Goal: Communication & Community: Answer question/provide support

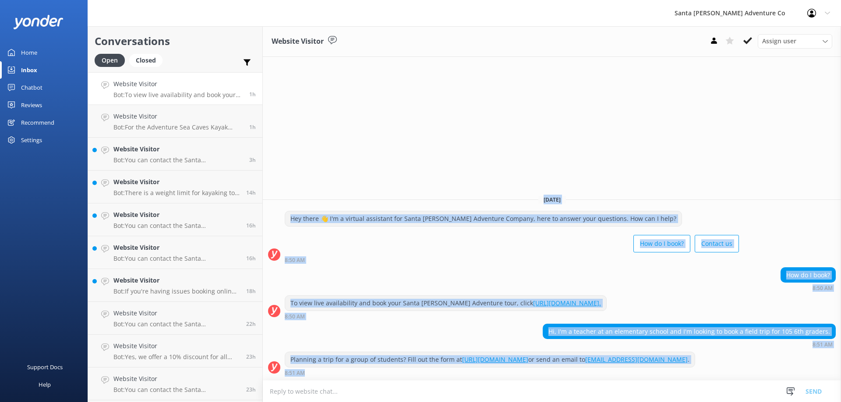
drag, startPoint x: 773, startPoint y: 370, endPoint x: 515, endPoint y: 162, distance: 331.7
click at [515, 162] on div "Website Visitor Assign user Will [PERSON_NAME] [PERSON_NAME] Let's Go Gabe [DAT…" at bounding box center [552, 214] width 578 height 376
drag, startPoint x: 487, startPoint y: 146, endPoint x: 753, endPoint y: 380, distance: 354.0
click at [753, 380] on div "Website Visitor Assign user Will [PERSON_NAME] [PERSON_NAME] Let's Go Gabe [DAT…" at bounding box center [552, 214] width 578 height 376
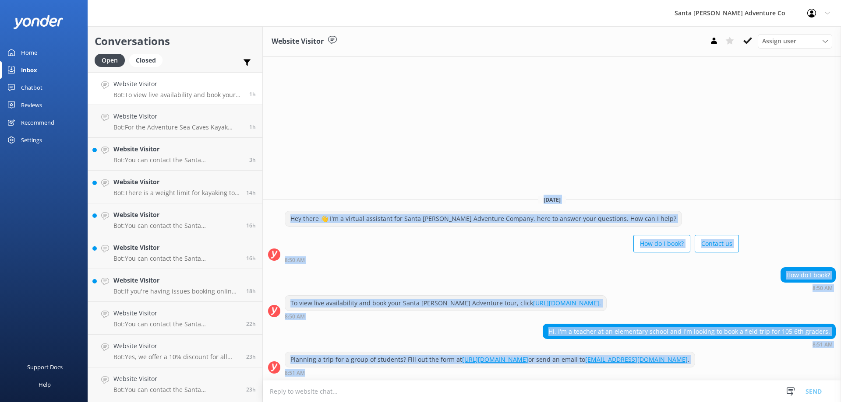
click at [764, 363] on div "Planning a trip for a group of students? Fill out the form at [URL][DOMAIN_NAME…" at bounding box center [552, 364] width 578 height 24
drag, startPoint x: 752, startPoint y: 377, endPoint x: 495, endPoint y: 145, distance: 346.6
click at [495, 145] on div "Website Visitor Assign user Will [PERSON_NAME] [PERSON_NAME] Let's Go Gabe [DAT…" at bounding box center [552, 214] width 578 height 376
click at [494, 145] on div "Website Visitor Assign user Will [PERSON_NAME] [PERSON_NAME] Let's Go Gabe [DAT…" at bounding box center [552, 214] width 578 height 376
drag, startPoint x: 494, startPoint y: 145, endPoint x: 754, endPoint y: 358, distance: 337.0
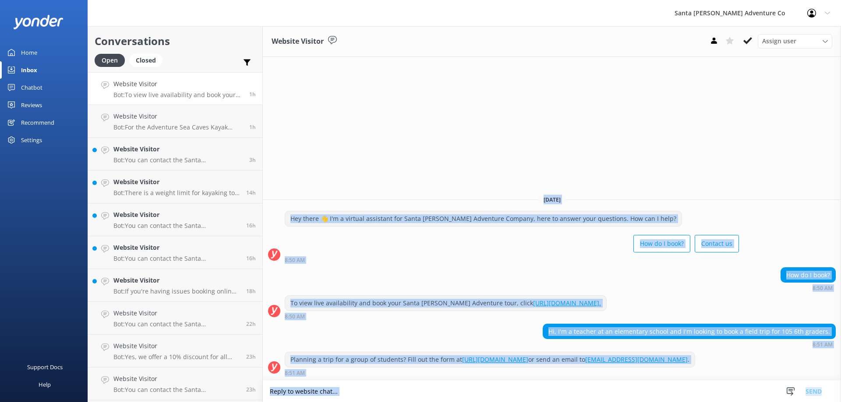
click at [786, 397] on div "Website Visitor Assign user Will [PERSON_NAME] [PERSON_NAME] Let's Go Gabe [DAT…" at bounding box center [552, 214] width 578 height 376
click at [751, 369] on div "Planning a trip for a group of students? Fill out the form at [URL][DOMAIN_NAME…" at bounding box center [552, 364] width 578 height 24
drag, startPoint x: 384, startPoint y: 115, endPoint x: 788, endPoint y: 364, distance: 475.0
click at [788, 364] on div "Website Visitor Assign user Will [PERSON_NAME] [PERSON_NAME] Let's Go Gabe [DAT…" at bounding box center [552, 214] width 578 height 376
click at [786, 365] on div "Planning a trip for a group of students? Fill out the form at [URL][DOMAIN_NAME…" at bounding box center [552, 364] width 578 height 24
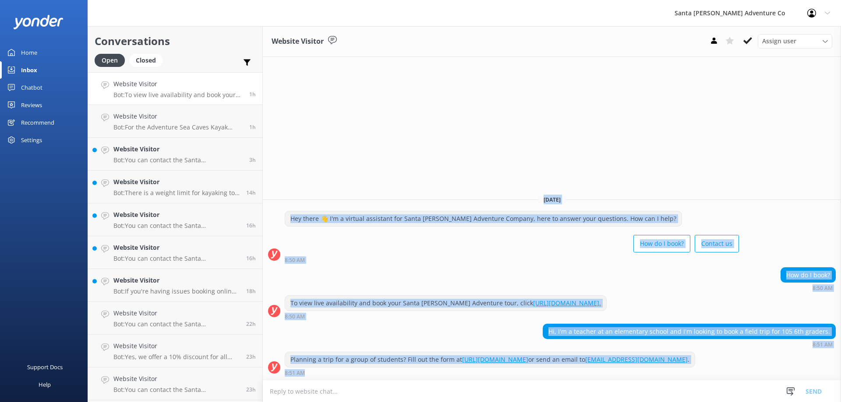
drag, startPoint x: 469, startPoint y: 124, endPoint x: 751, endPoint y: 406, distance: 398.2
click at [751, 402] on html "Santa [PERSON_NAME] Adventure Co Profile Settings Logout Home Inbox Chatbot Con…" at bounding box center [420, 201] width 841 height 402
click at [755, 362] on div "Planning a trip for a group of students? Fill out the form at [URL][DOMAIN_NAME…" at bounding box center [552, 364] width 578 height 24
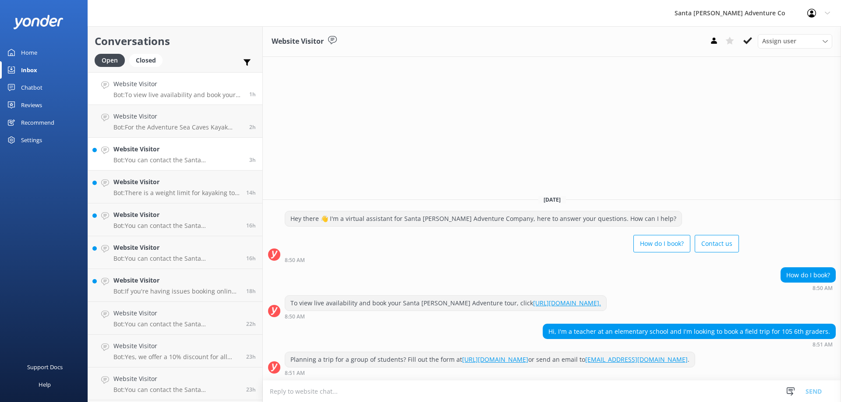
click at [140, 155] on div "Website Visitor Bot: You can contact the Santa [PERSON_NAME] Adventure Co. team…" at bounding box center [177, 154] width 129 height 19
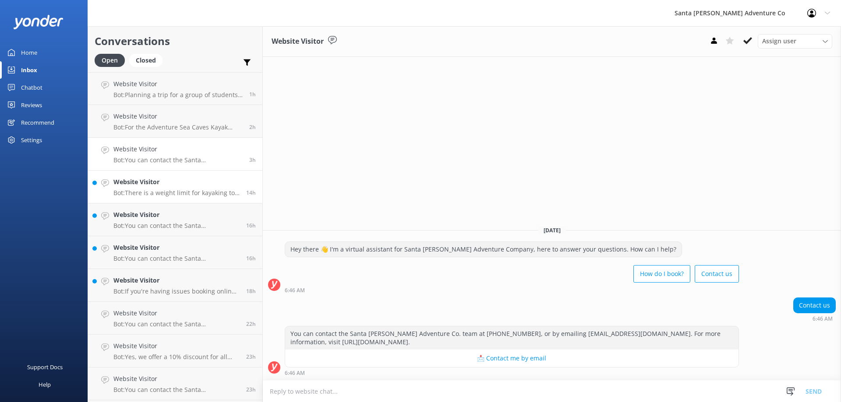
click at [133, 196] on p "Bot: There is a weight limit for kayaking to ensure safety and performance. The…" at bounding box center [176, 193] width 126 height 8
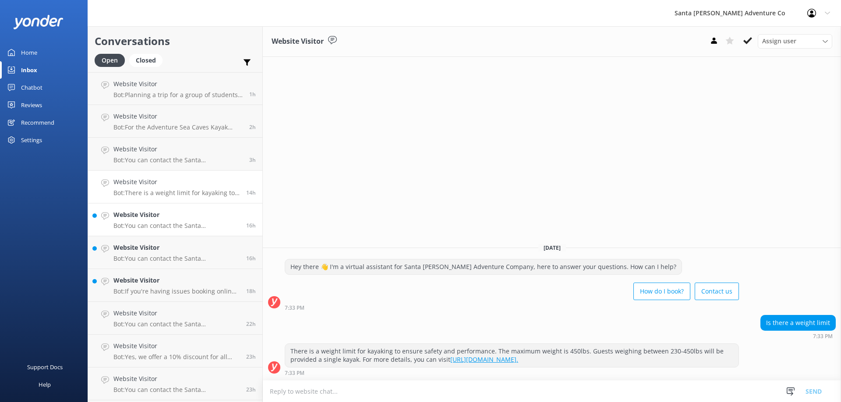
click at [145, 226] on p "Bot: You can contact the Santa [PERSON_NAME] Adventure Co. team at [PHONE_NUMBE…" at bounding box center [176, 226] width 126 height 8
